Goal: Task Accomplishment & Management: Complete application form

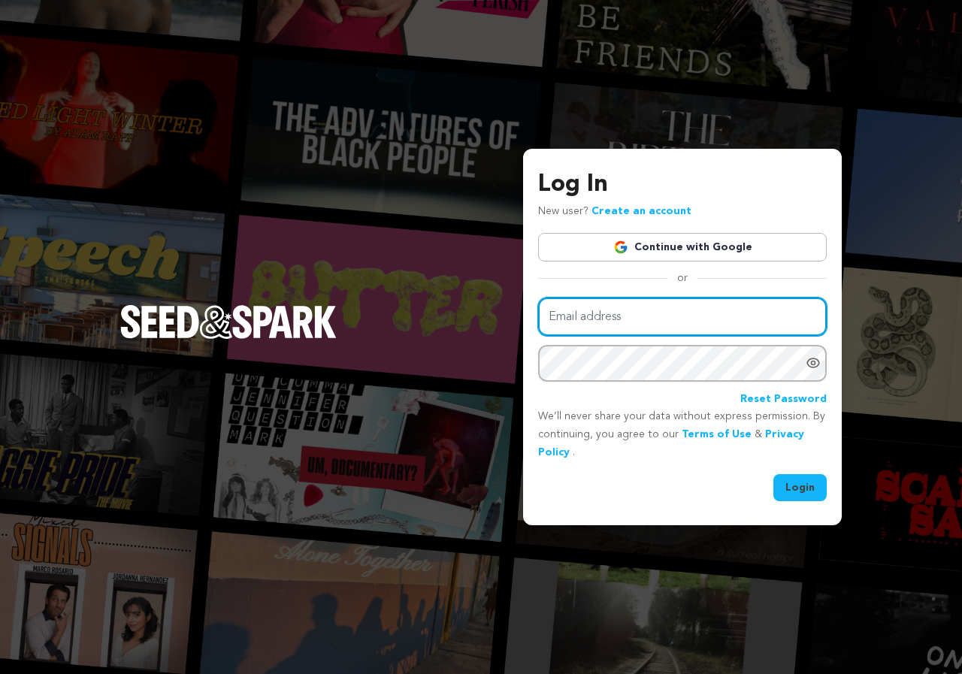
click at [617, 322] on input "Email address" at bounding box center [682, 317] width 289 height 38
click at [587, 297] on div "Log In New user? Create an account Continue with Google or Email address Passwo…" at bounding box center [682, 334] width 289 height 334
click at [580, 307] on input "Email address" at bounding box center [682, 317] width 289 height 38
paste input "[EMAIL_ADDRESS][DOMAIN_NAME]"
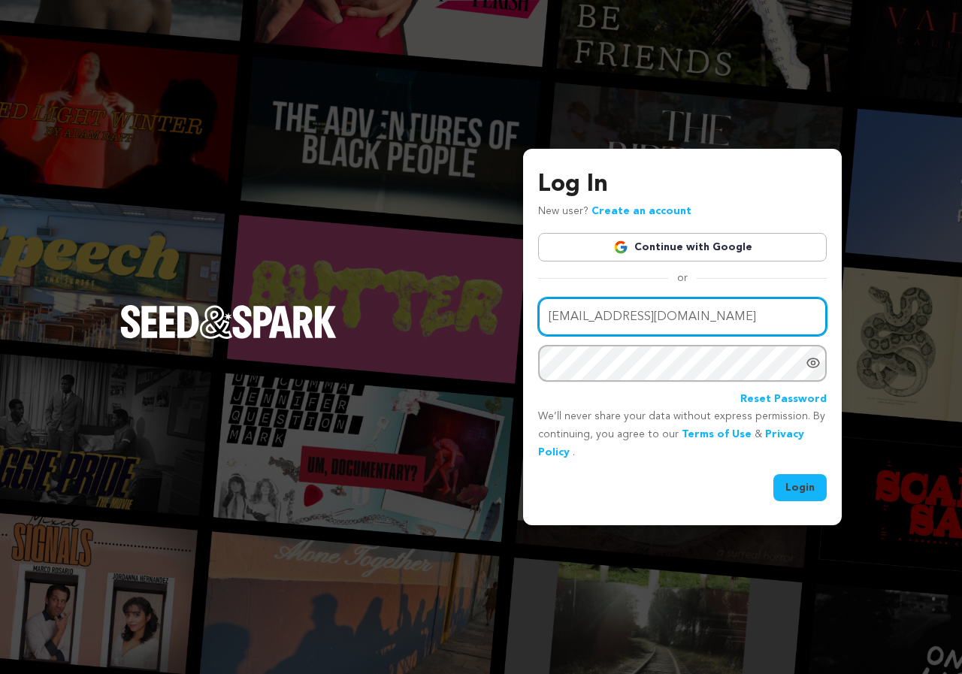
type input "[EMAIL_ADDRESS][DOMAIN_NAME]"
click at [811, 492] on button "Login" at bounding box center [799, 487] width 53 height 27
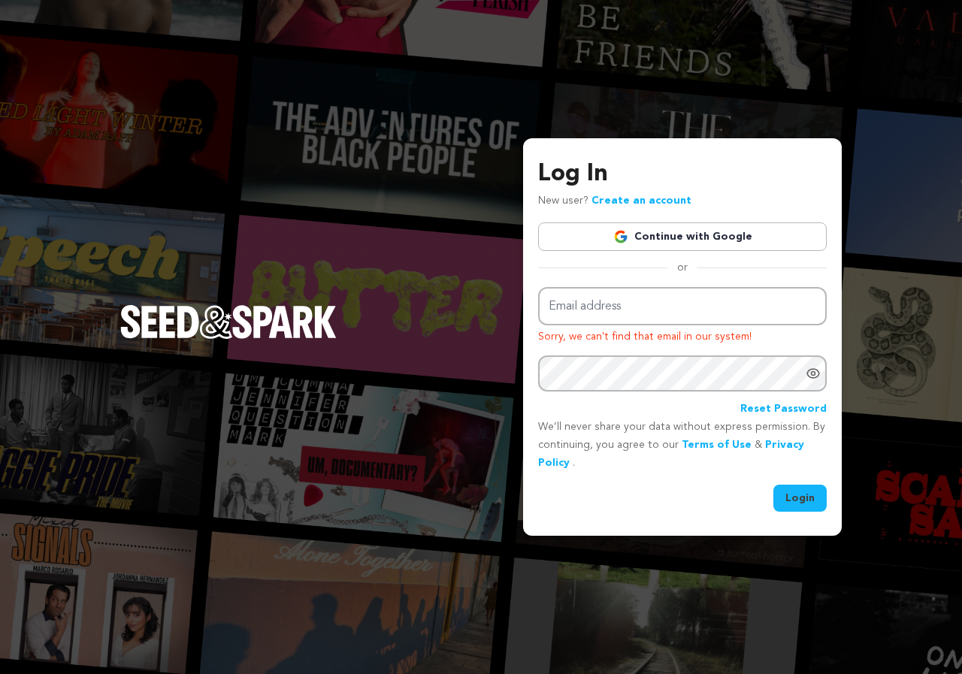
click at [349, 216] on div "Log In New user? Create an account Continue with Google or Email address Sorry,…" at bounding box center [481, 337] width 962 height 674
click at [809, 508] on button "Login" at bounding box center [799, 498] width 53 height 27
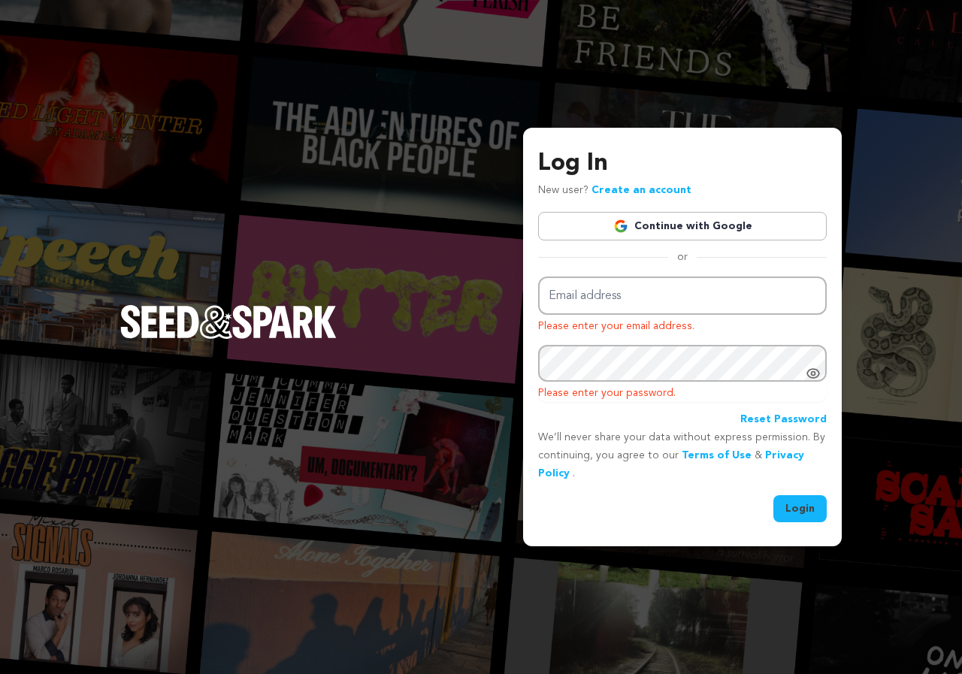
click at [649, 189] on link "Create an account" at bounding box center [641, 190] width 100 height 11
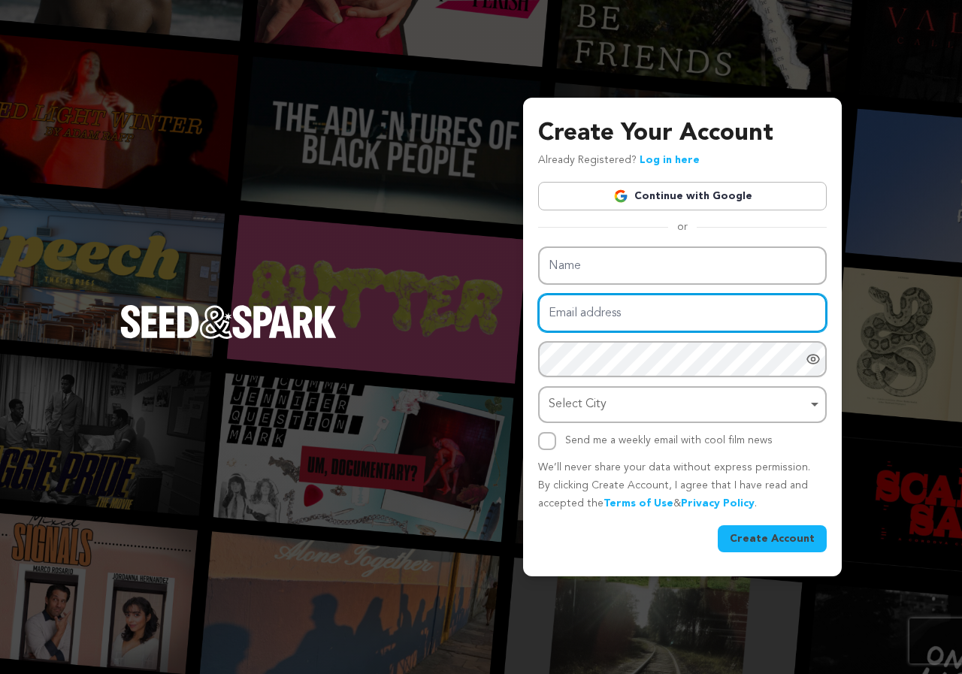
click at [597, 295] on input "Email address" at bounding box center [682, 313] width 289 height 38
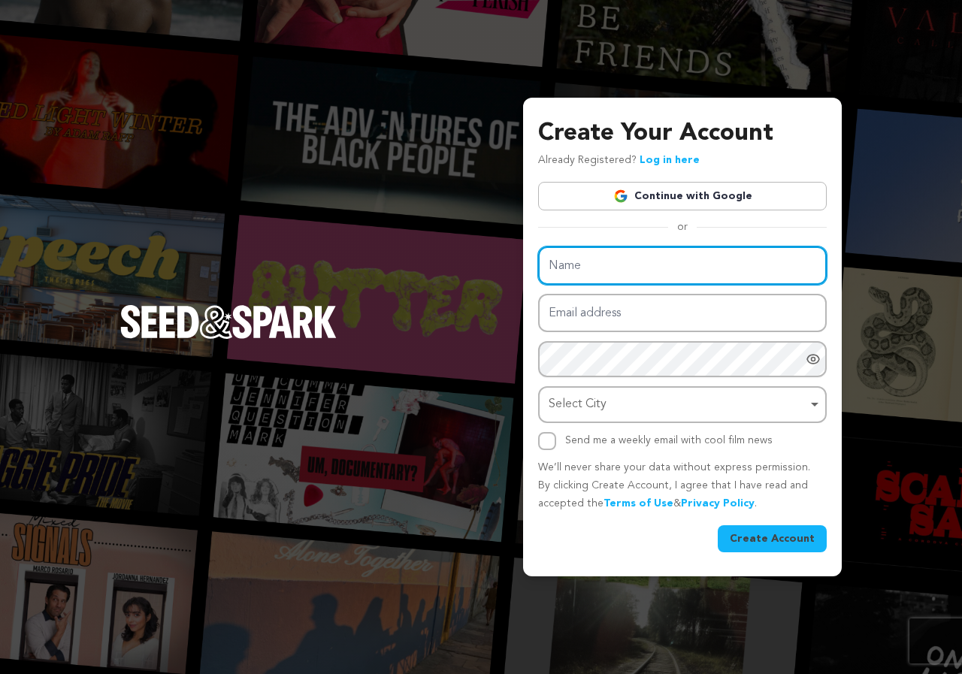
click at [615, 275] on input "Name" at bounding box center [682, 266] width 289 height 38
paste input "[PERSON_NAME]"
type input "[PERSON_NAME]"
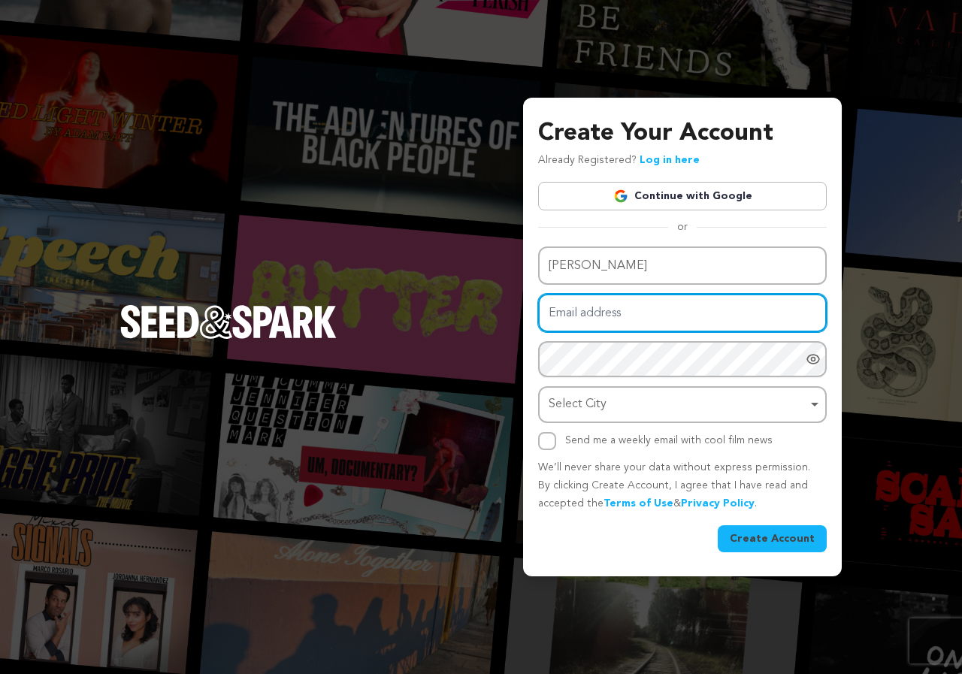
click at [591, 329] on input "Email address" at bounding box center [682, 313] width 289 height 38
click at [634, 296] on input "Email address" at bounding box center [682, 313] width 289 height 38
paste input "[EMAIL_ADDRESS][DOMAIN_NAME]"
type input "[EMAIL_ADDRESS][DOMAIN_NAME]"
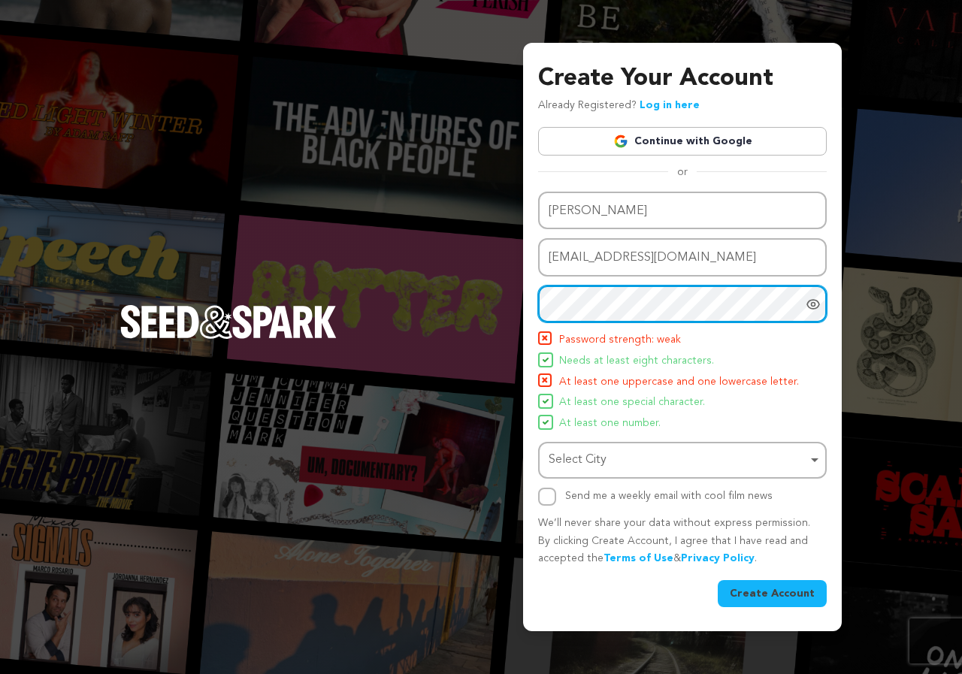
click at [604, 448] on div "Select City Remove item" at bounding box center [683, 460] width 274 height 28
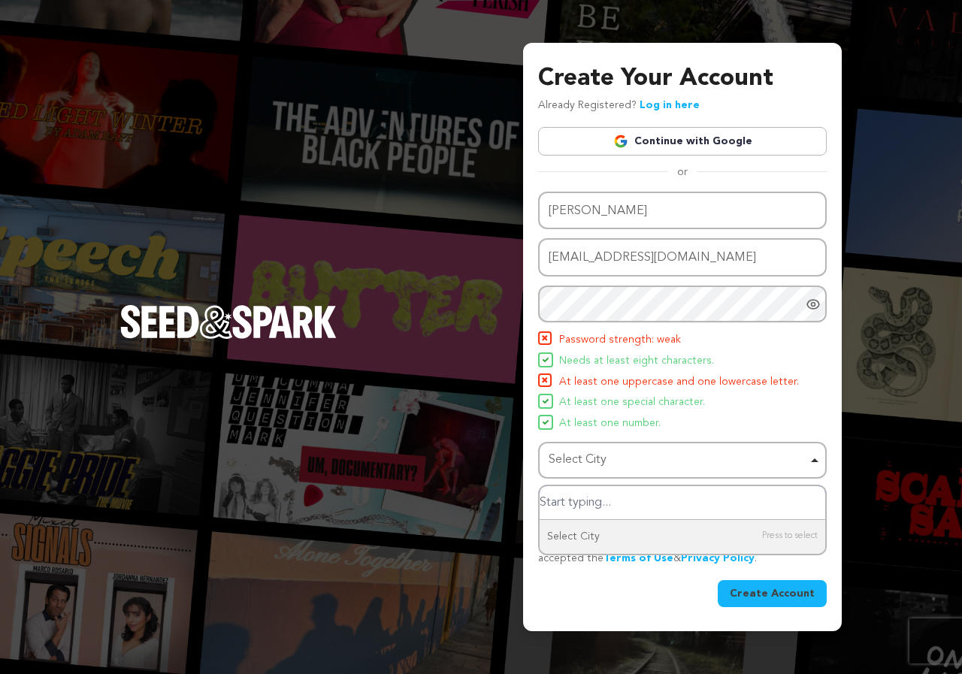
click at [630, 509] on input "Select City" at bounding box center [683, 503] width 286 height 34
click at [814, 460] on div "Select City Remove item" at bounding box center [683, 460] width 274 height 28
click at [580, 452] on div "Select City Remove item" at bounding box center [678, 460] width 259 height 22
click at [603, 439] on div "Name [PERSON_NAME] Email address [EMAIL_ADDRESS][DOMAIN_NAME] Password Password…" at bounding box center [682, 349] width 289 height 314
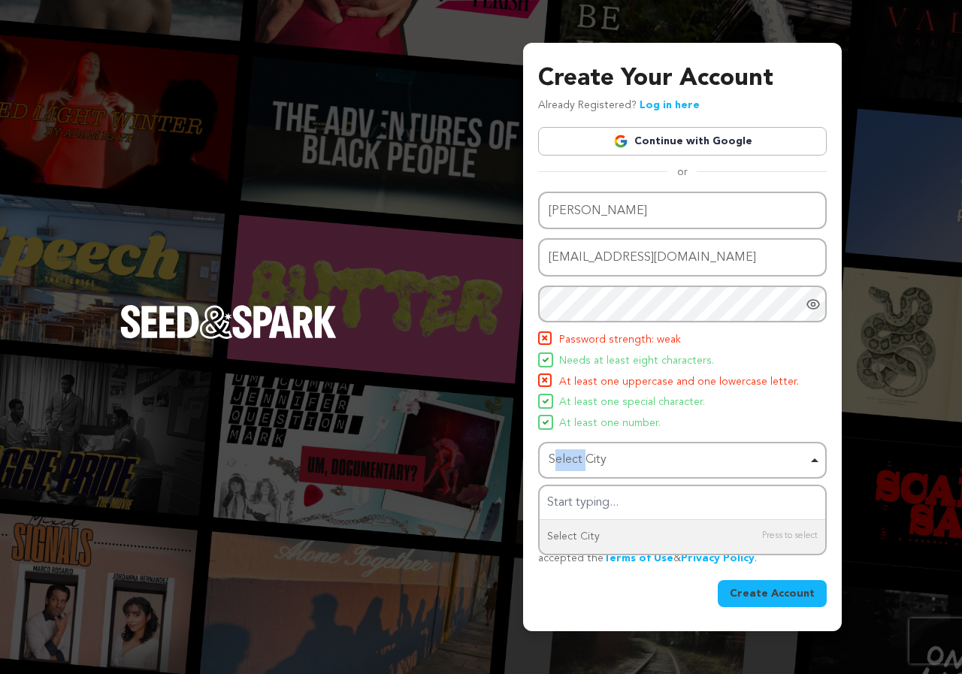
click at [603, 439] on div "Name [PERSON_NAME] Email address [EMAIL_ADDRESS][DOMAIN_NAME] Password Password…" at bounding box center [682, 349] width 289 height 314
click at [822, 456] on div "Select City Select City Remove item" at bounding box center [682, 460] width 289 height 37
type input "D"
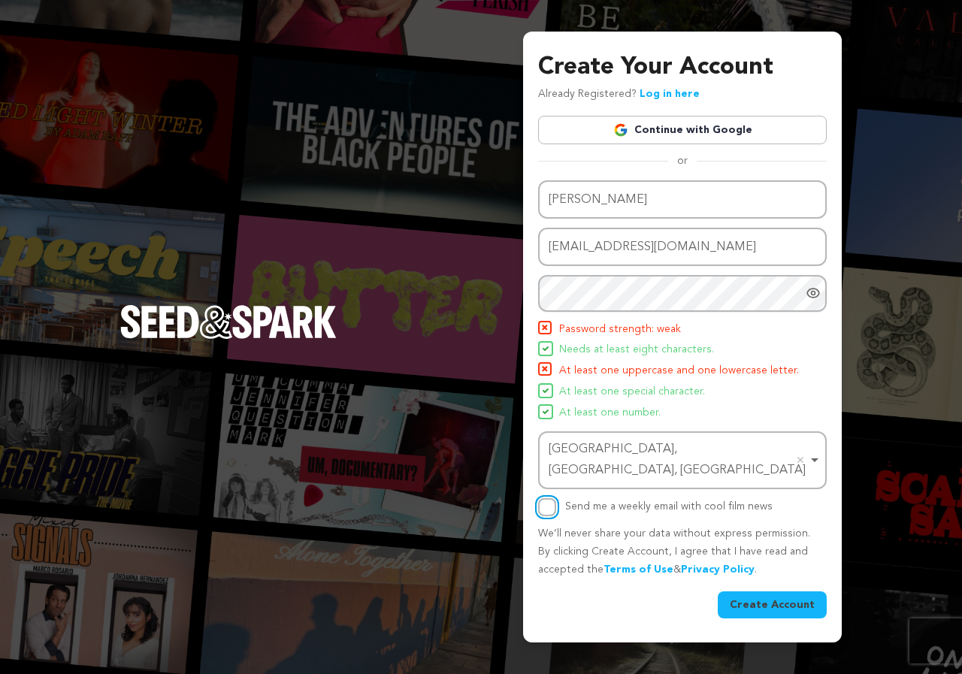
click at [550, 498] on input "Send me a weekly email with cool film news" at bounding box center [547, 507] width 18 height 18
checkbox input "true"
click at [748, 323] on div "Name [PERSON_NAME] Email address [EMAIL_ADDRESS][DOMAIN_NAME] Password Password…" at bounding box center [682, 348] width 289 height 336
click at [747, 322] on div "Name [PERSON_NAME] Email address [EMAIL_ADDRESS][DOMAIN_NAME] Password Password…" at bounding box center [682, 348] width 289 height 336
click at [725, 252] on input "[EMAIL_ADDRESS][DOMAIN_NAME]" at bounding box center [682, 247] width 289 height 38
